Goal: Task Accomplishment & Management: Manage account settings

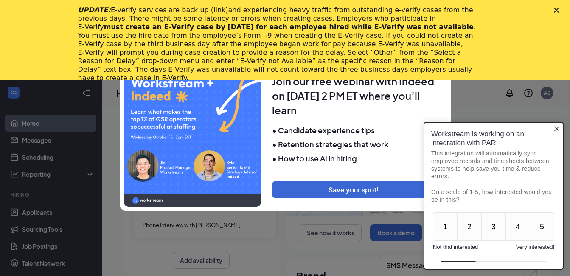
click at [560, 8] on div "UPDATE: E-verify services are back up (link) and experiencing heavy traffic fro…" at bounding box center [285, 43] width 570 height 81
click at [562, 11] on div "Close" at bounding box center [558, 10] width 8 height 5
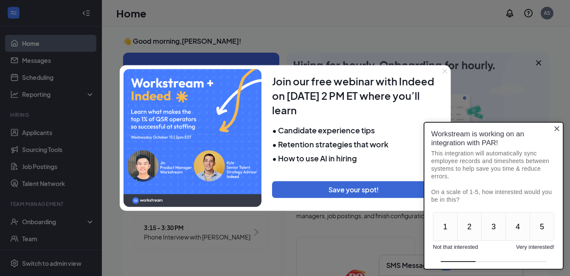
click at [562, 129] on div "Workstream is working on an integration with PAR! This integration will automat…" at bounding box center [493, 166] width 138 height 87
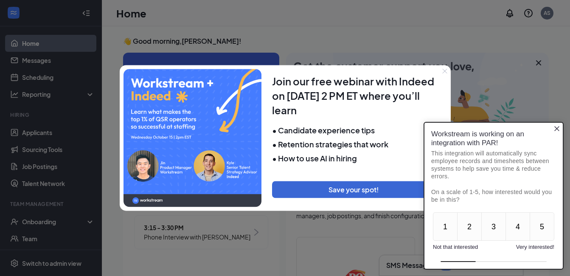
click at [554, 129] on icon "Close button" at bounding box center [556, 128] width 7 height 7
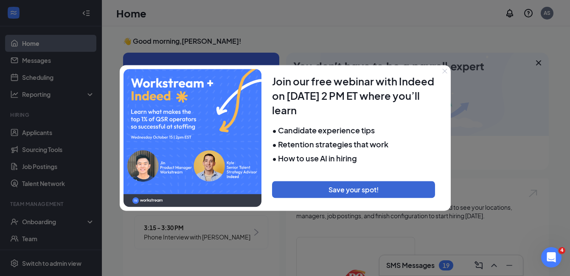
click at [532, 70] on div at bounding box center [285, 138] width 570 height 276
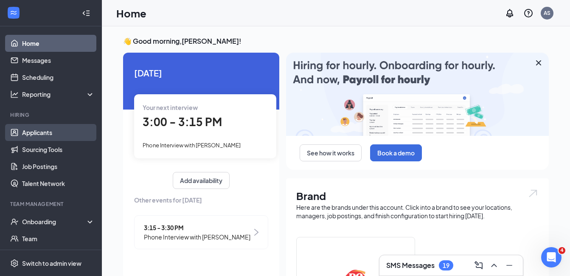
click at [43, 132] on link "Applicants" at bounding box center [58, 132] width 73 height 17
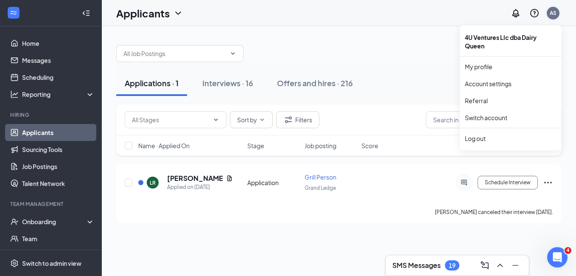
click at [554, 12] on div "AS" at bounding box center [553, 12] width 7 height 7
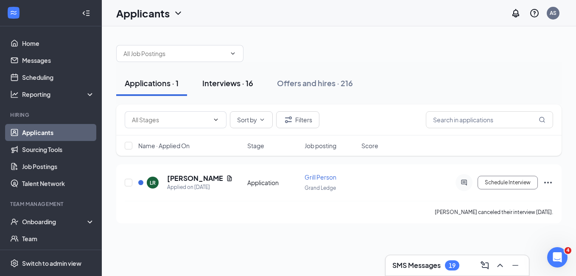
click at [243, 86] on div "Interviews · 16" at bounding box center [227, 83] width 51 height 11
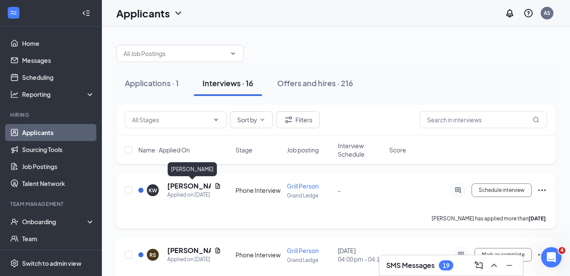
click at [186, 189] on h5 "[PERSON_NAME]" at bounding box center [189, 185] width 44 height 9
